Goal: Information Seeking & Learning: Learn about a topic

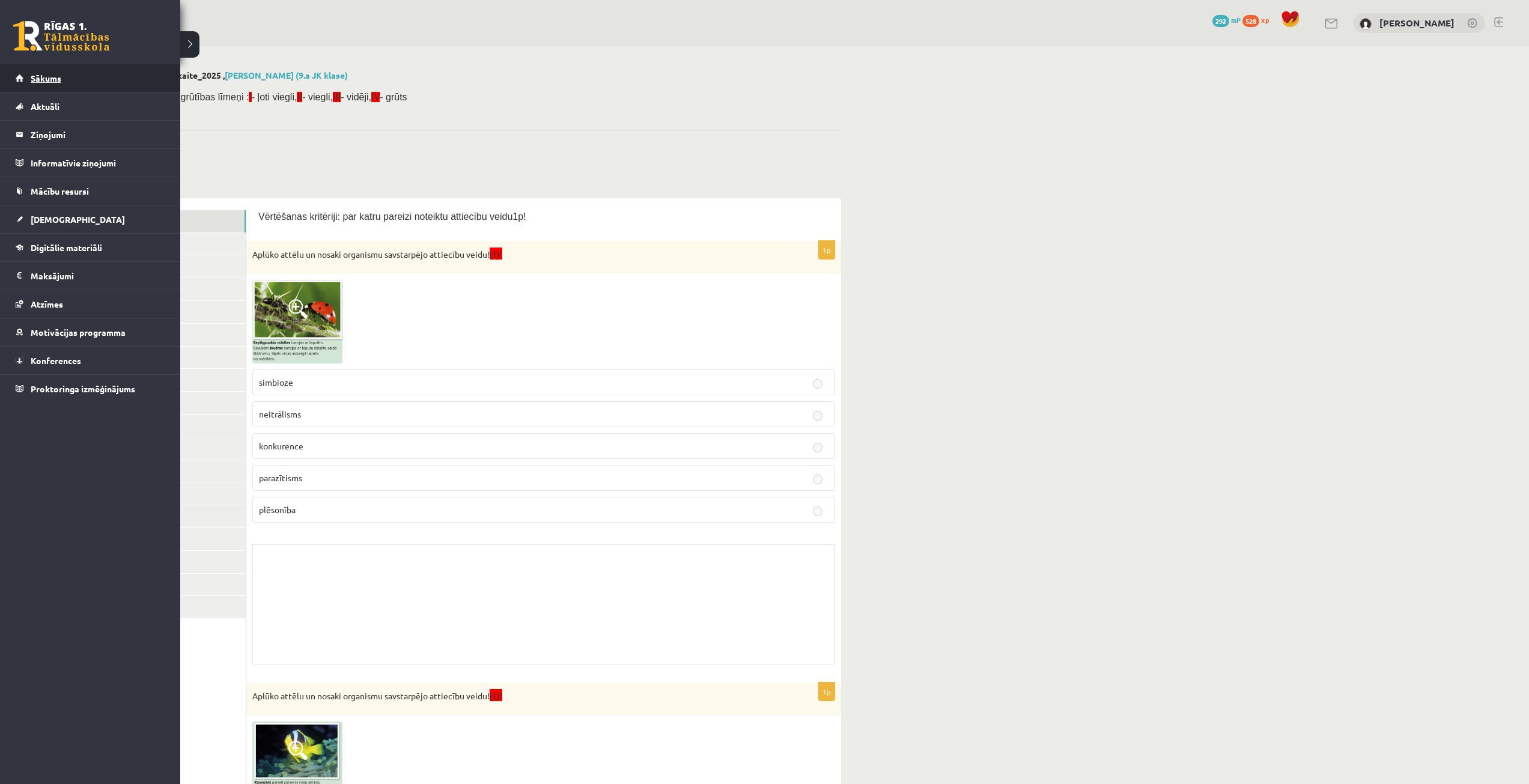
click at [54, 87] on link "Sākums" at bounding box center [91, 78] width 149 height 28
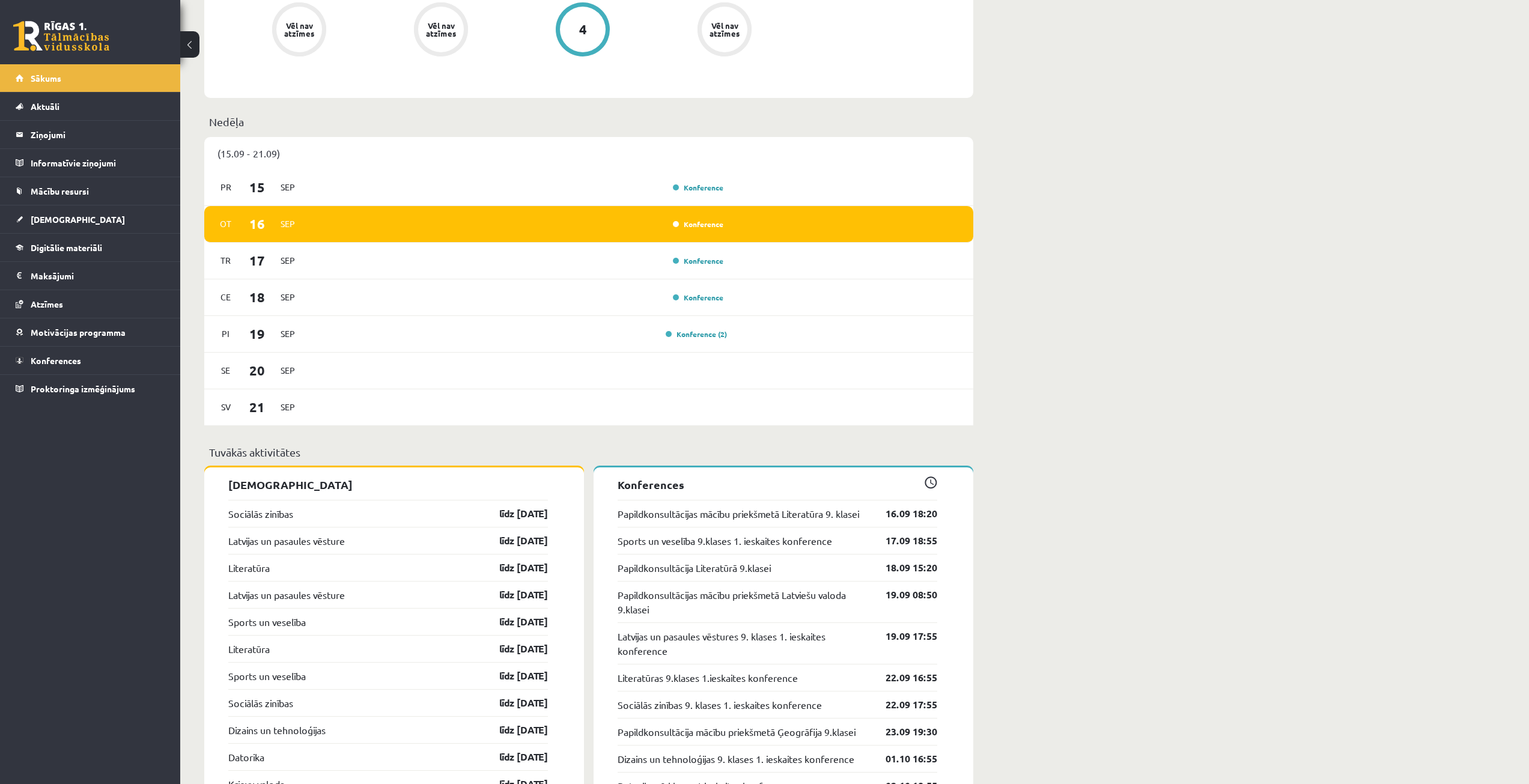
scroll to position [781, 0]
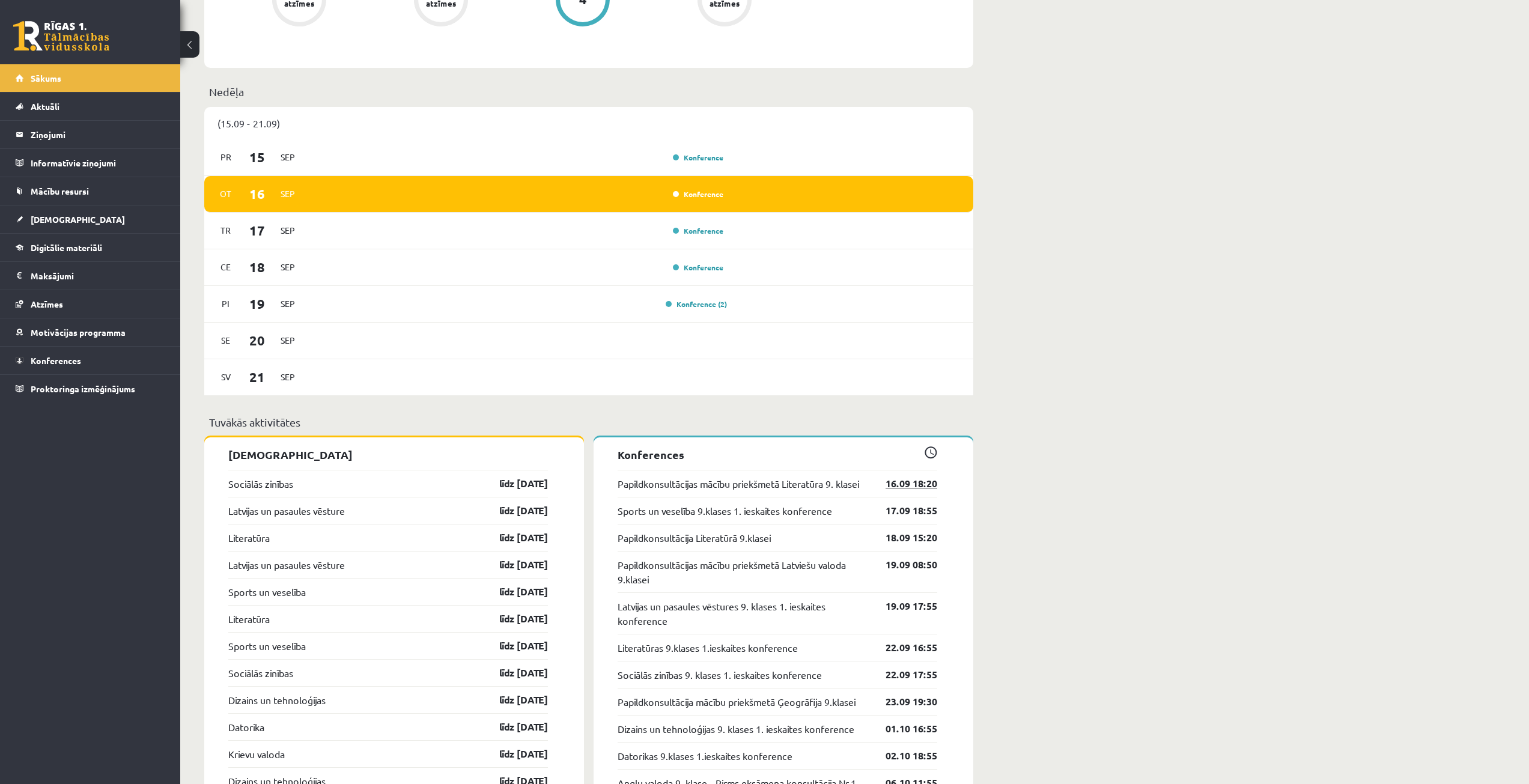
click at [916, 484] on link "16.09 18:20" at bounding box center [902, 483] width 69 height 14
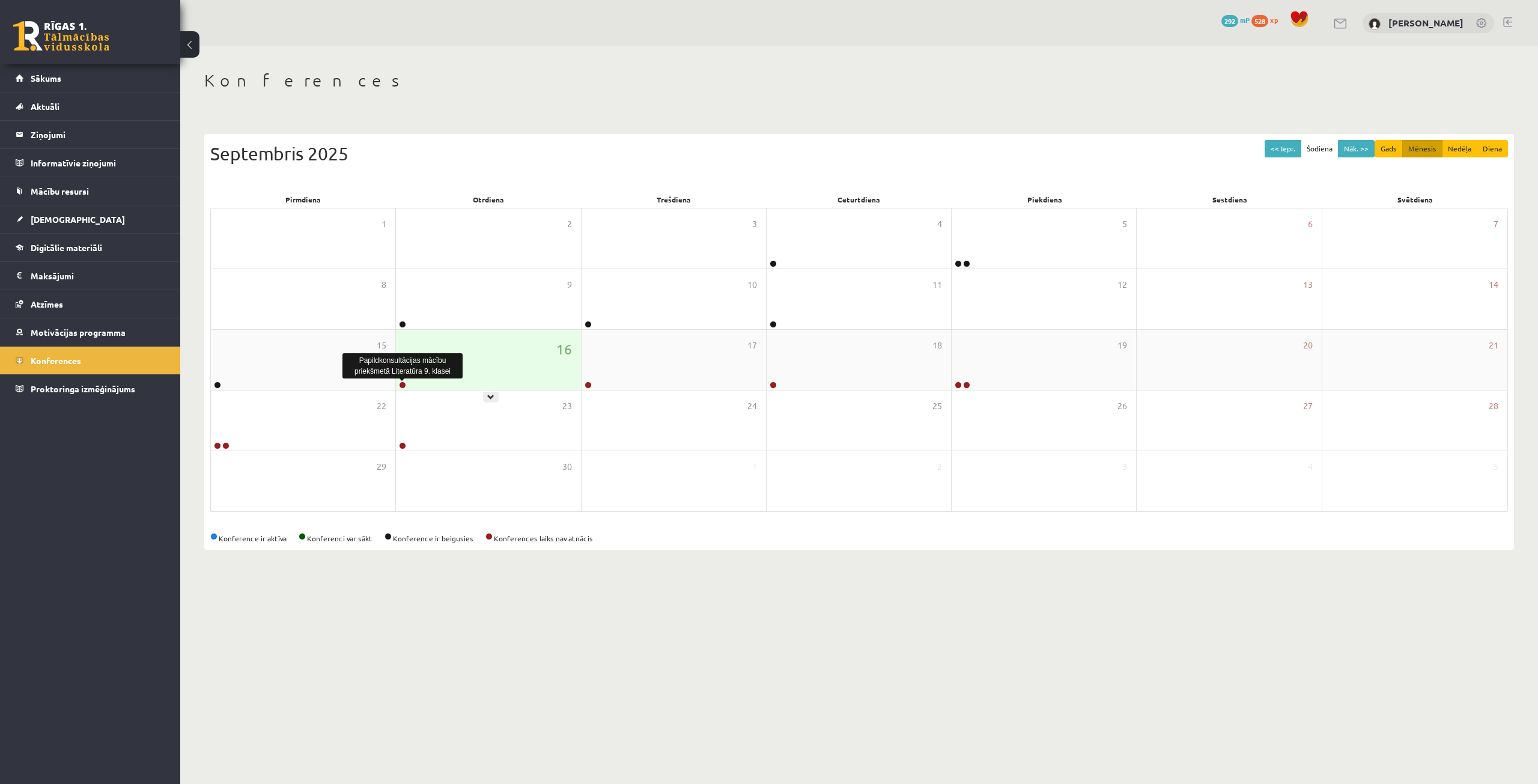
click at [401, 386] on link at bounding box center [403, 385] width 8 height 8
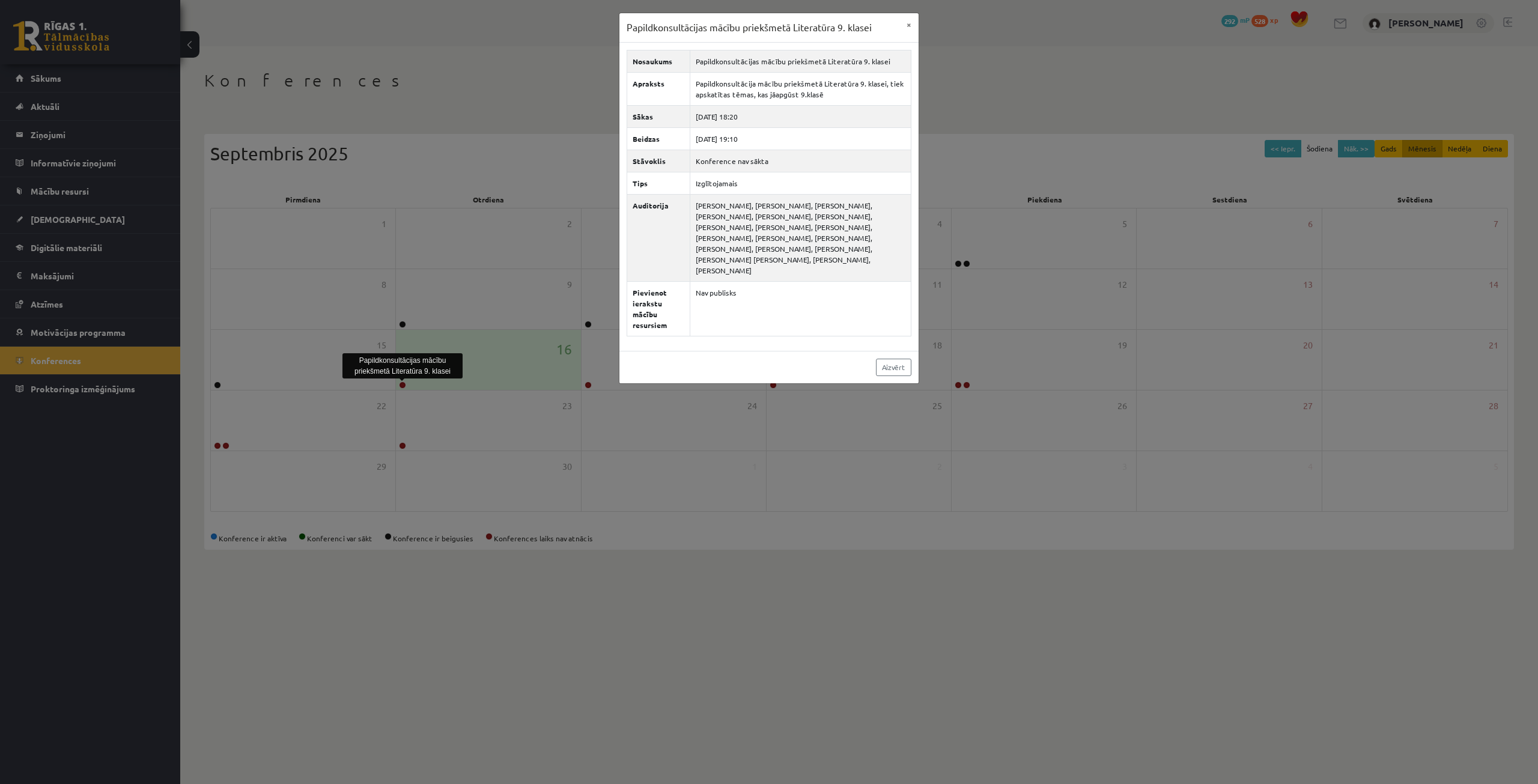
click at [424, 452] on div "Papildkonsultācijas mācību priekšmetā Literatūra 9. klasei × Nosaukums Papildko…" at bounding box center [769, 392] width 1538 height 784
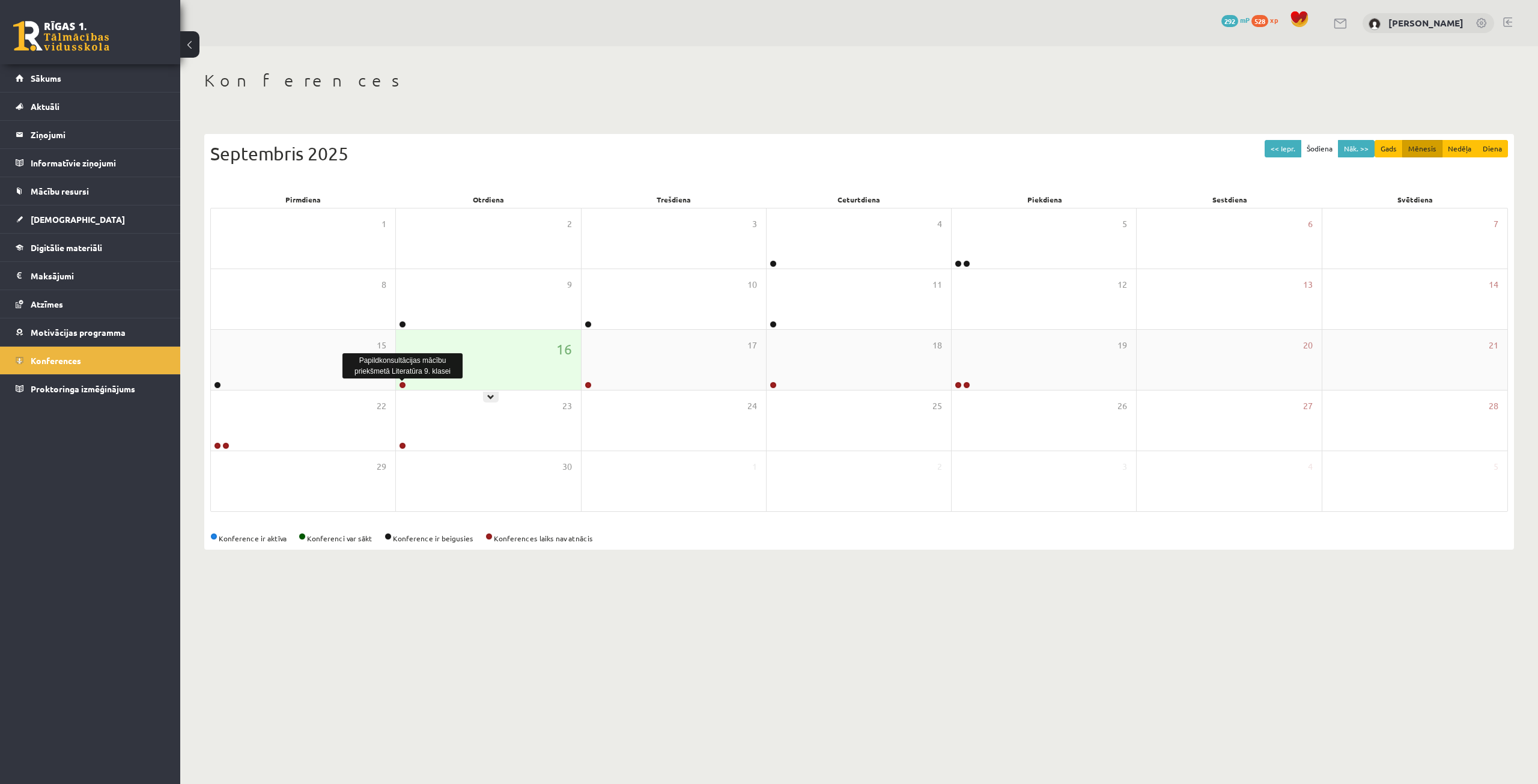
click at [401, 386] on link at bounding box center [403, 385] width 8 height 8
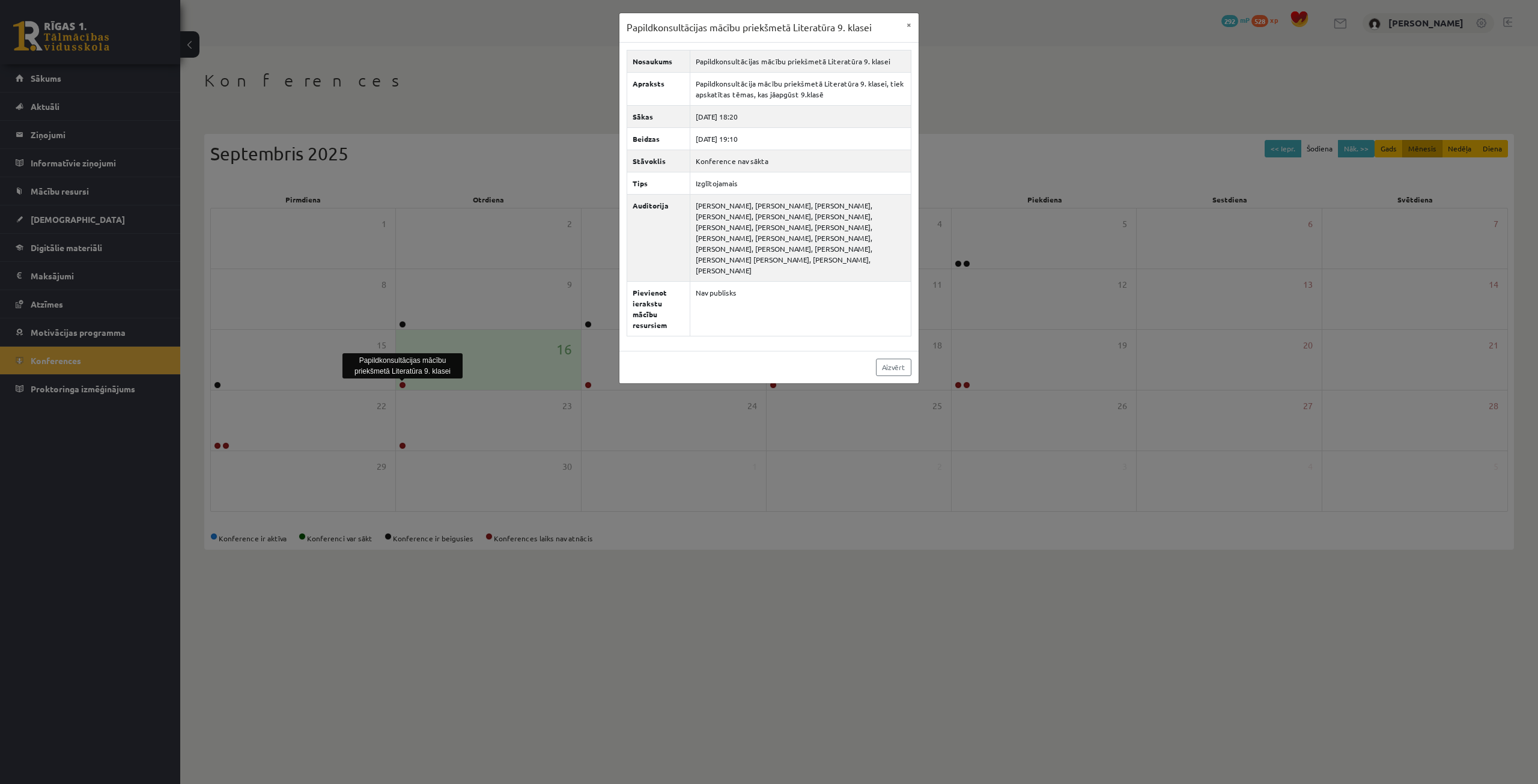
click at [349, 391] on div "Papildkonsultācijas mācību priekšmetā Literatūra 9. klasei × Nosaukums Papildko…" at bounding box center [769, 392] width 1538 height 784
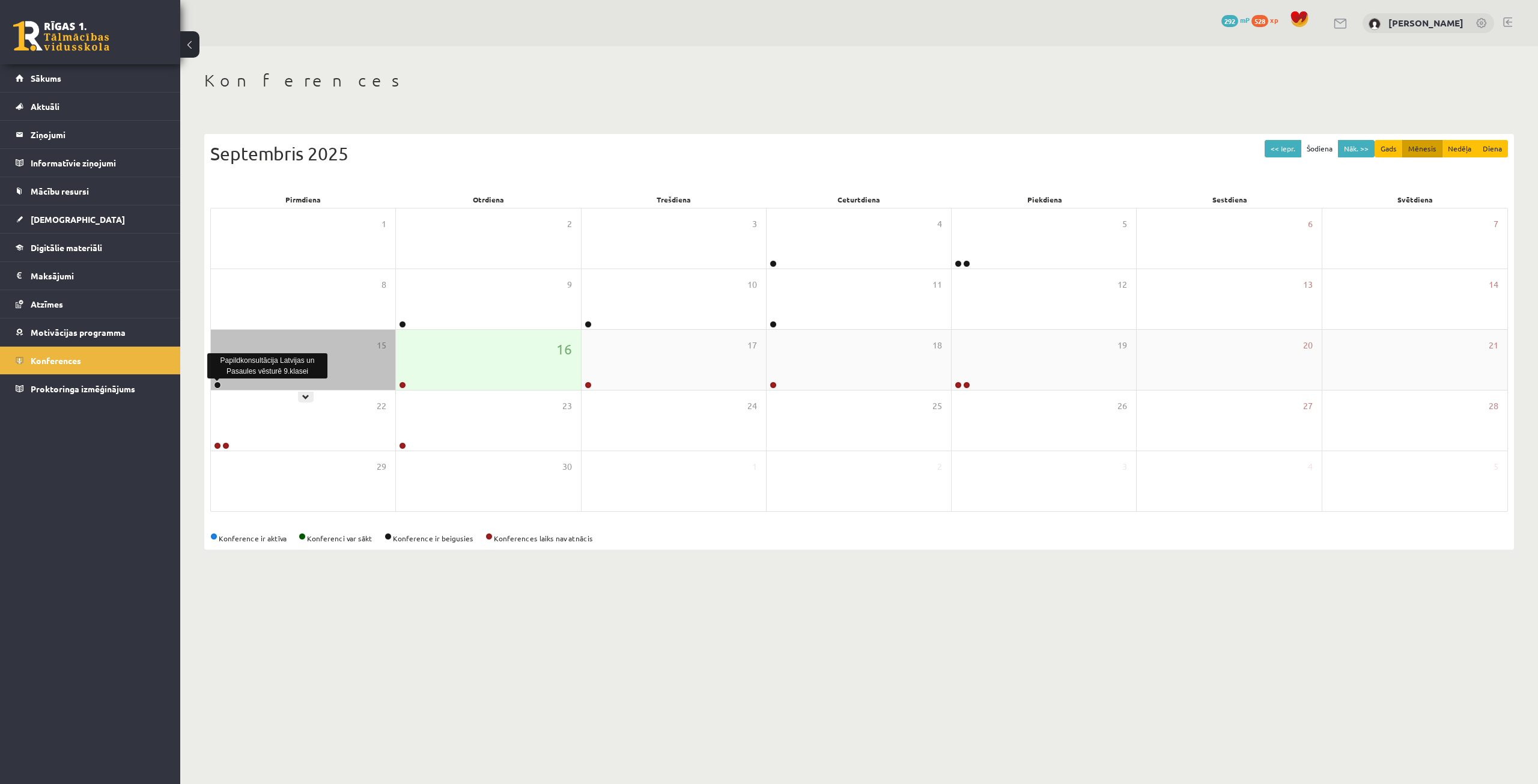
click at [218, 384] on link at bounding box center [217, 385] width 8 height 8
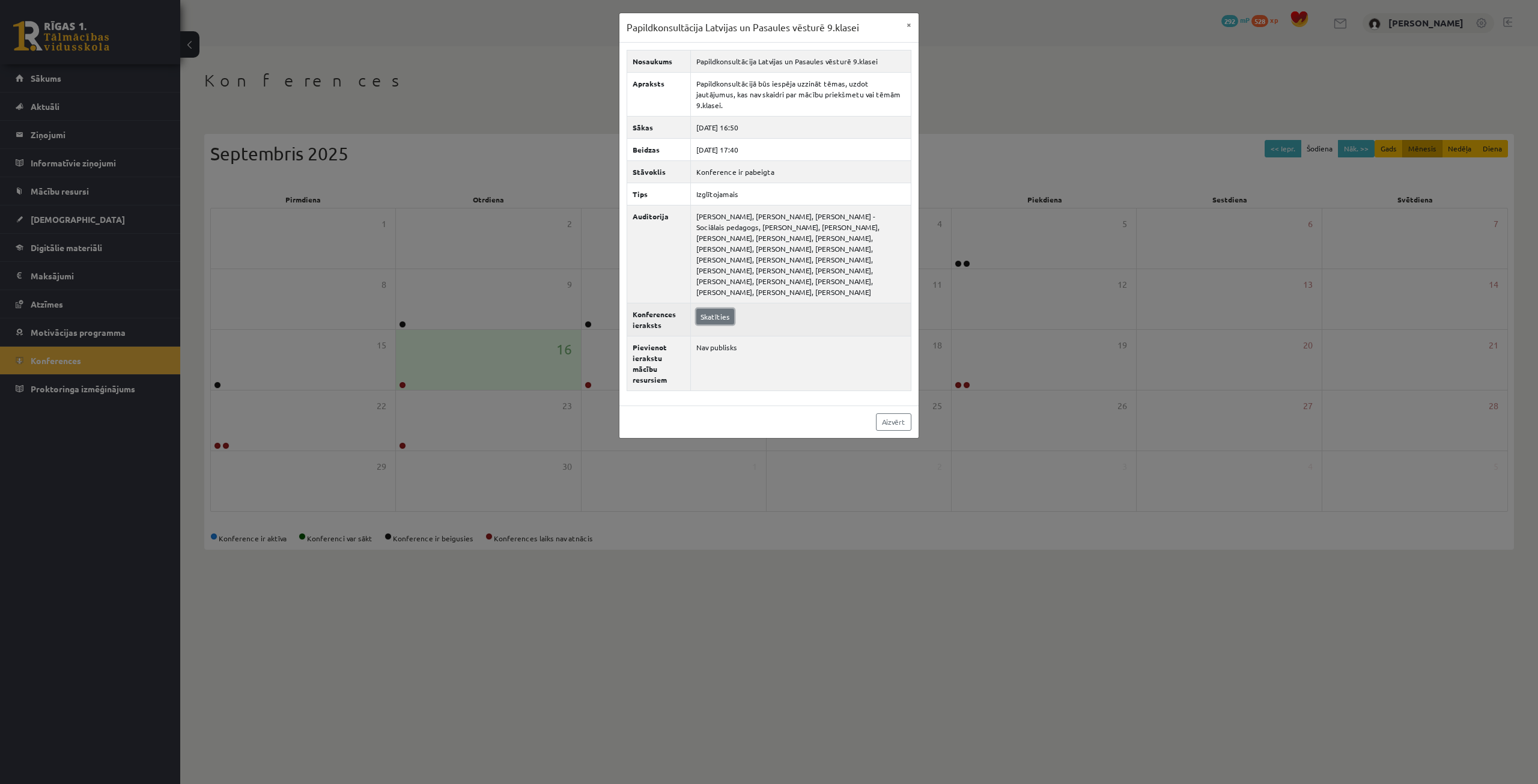
click at [715, 309] on link "Skatīties" at bounding box center [715, 316] width 38 height 16
click at [534, 80] on div "Papildkonsultācija Latvijas un Pasaules vēsturē 9.klasei × Nosaukums Papildkons…" at bounding box center [769, 392] width 1538 height 784
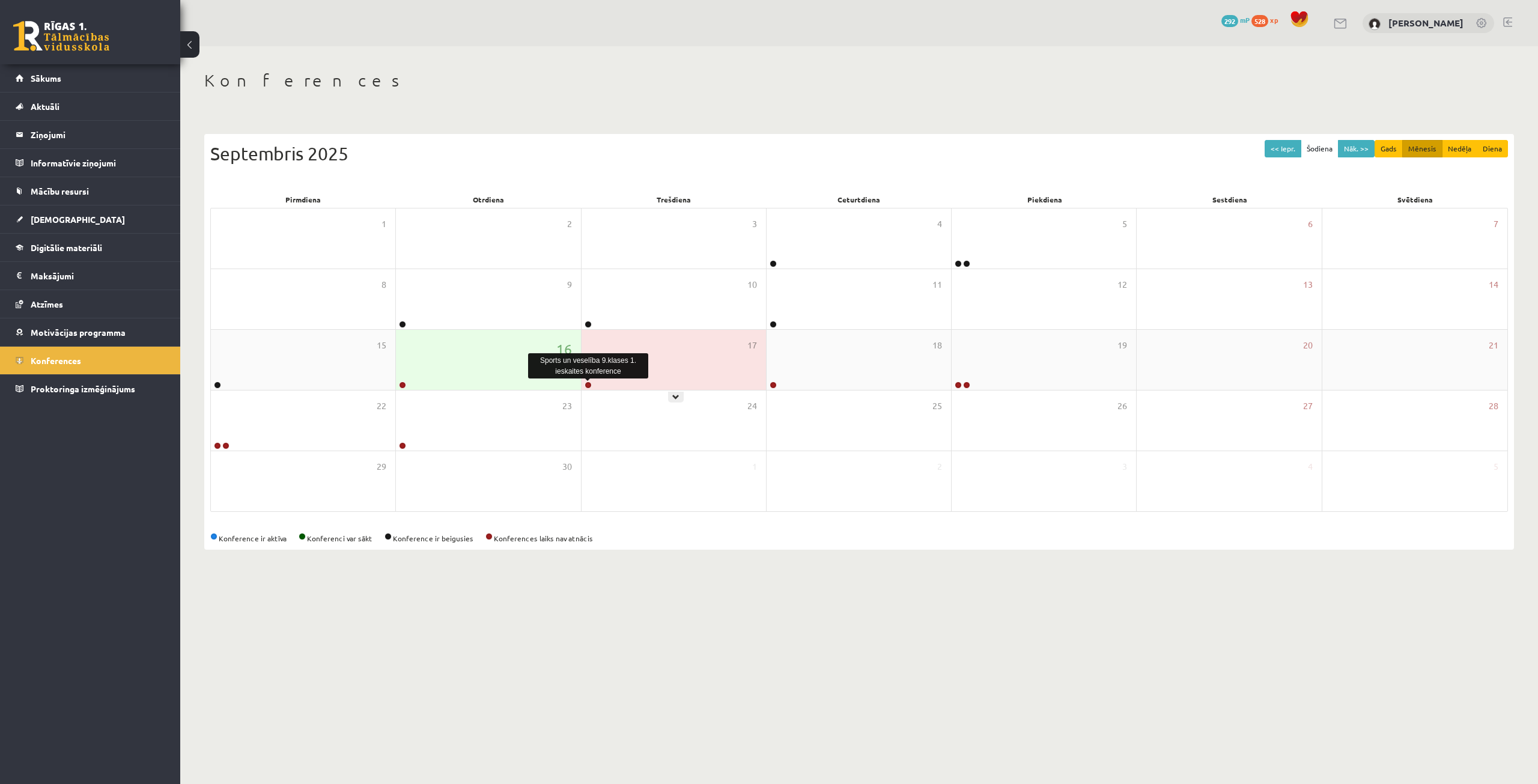
click at [589, 384] on link at bounding box center [588, 385] width 8 height 8
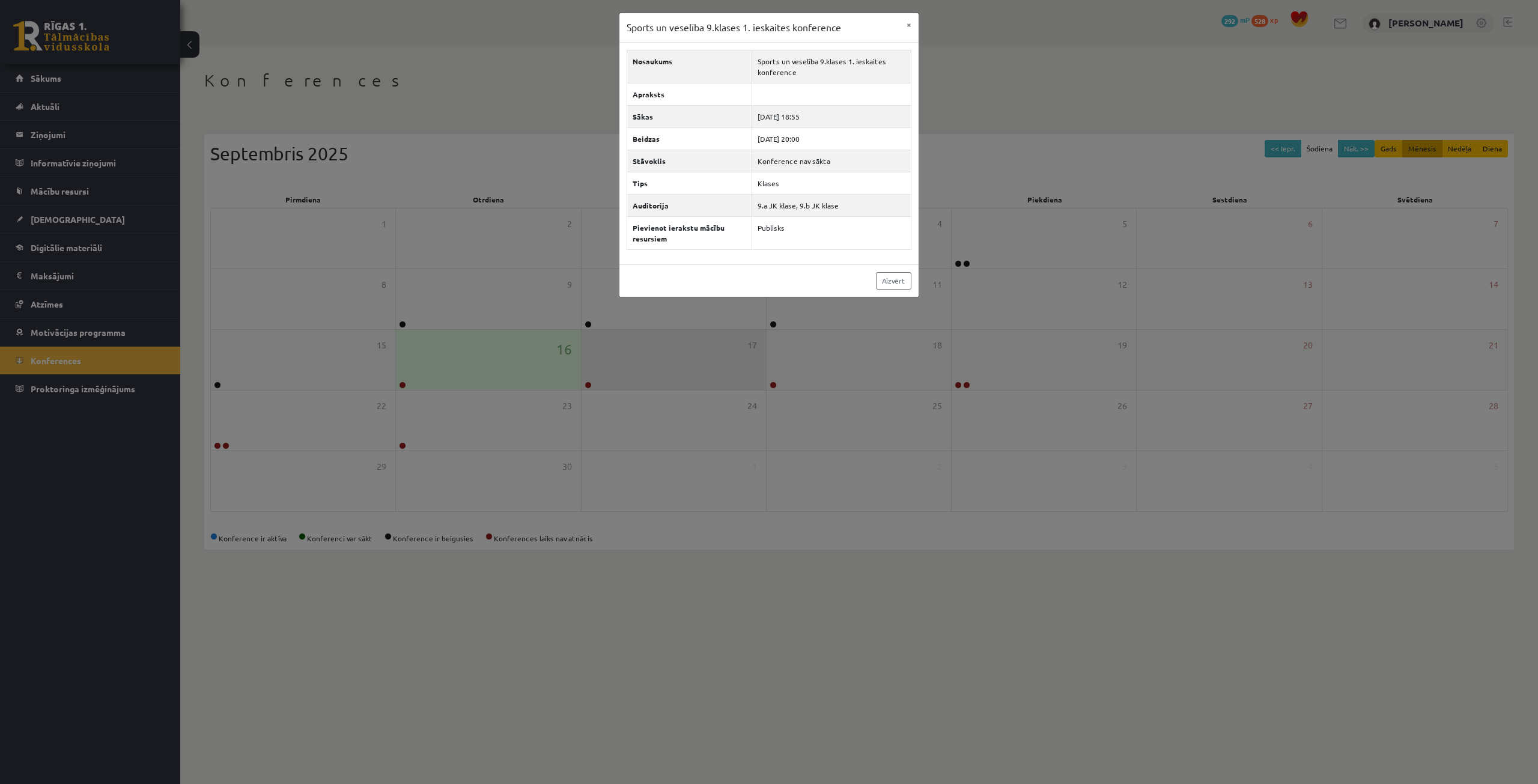
click at [589, 384] on div "Sports un veselība 9.klases 1. ieskaites konference × Nosaukums Sports un vesel…" at bounding box center [769, 392] width 1538 height 784
